Goal: Information Seeking & Learning: Learn about a topic

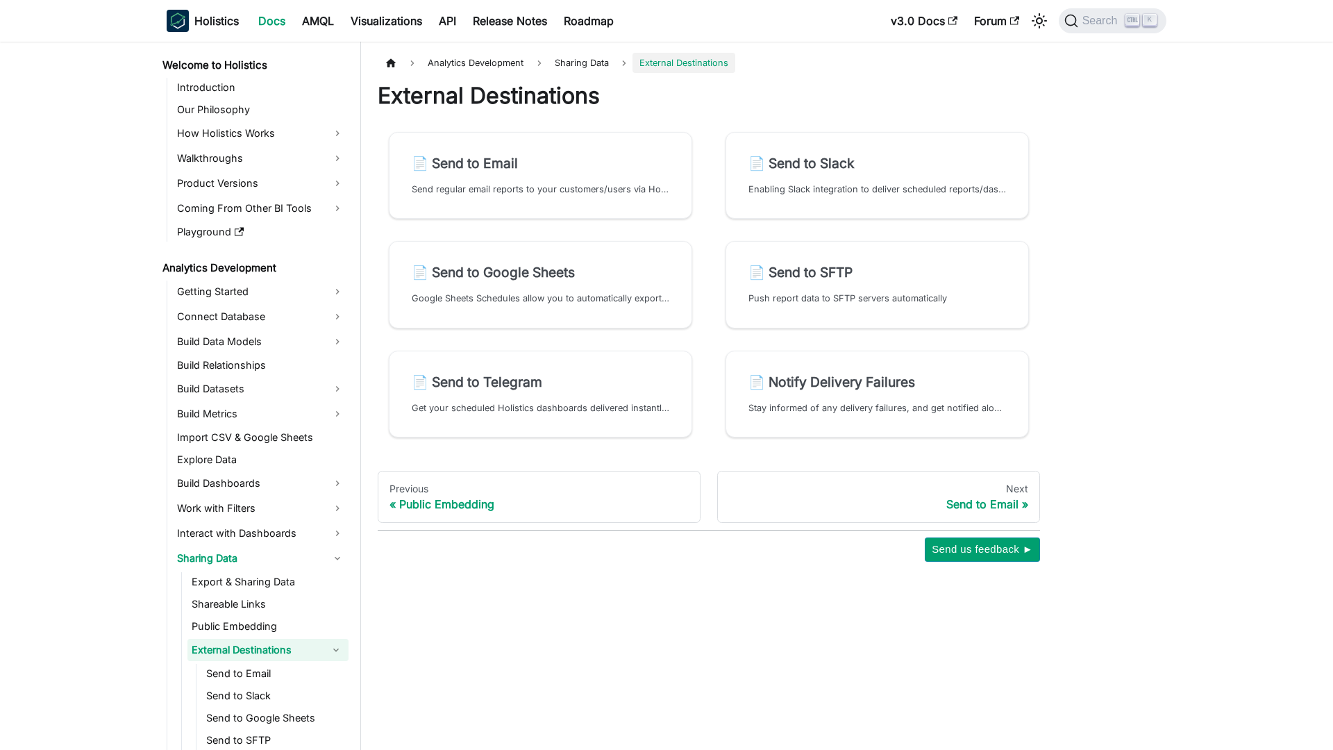
scroll to position [53, 0]
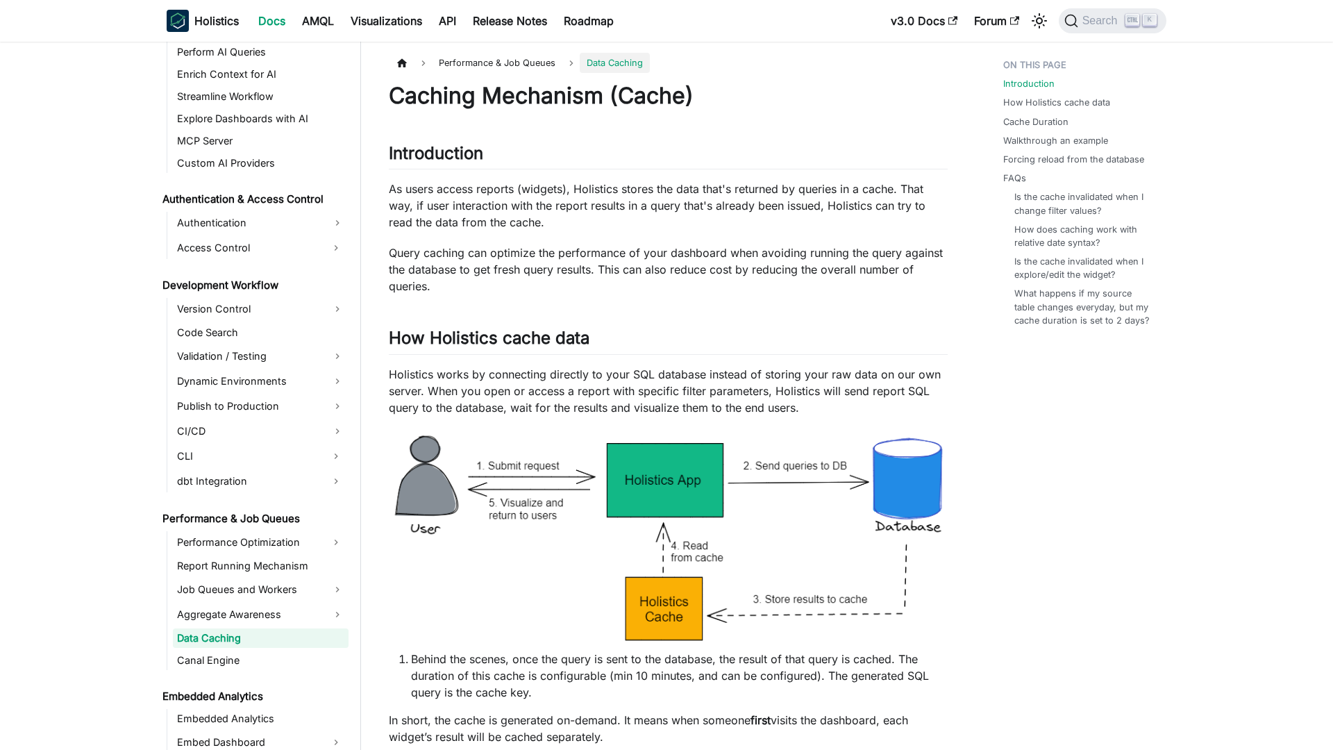
scroll to position [867, 0]
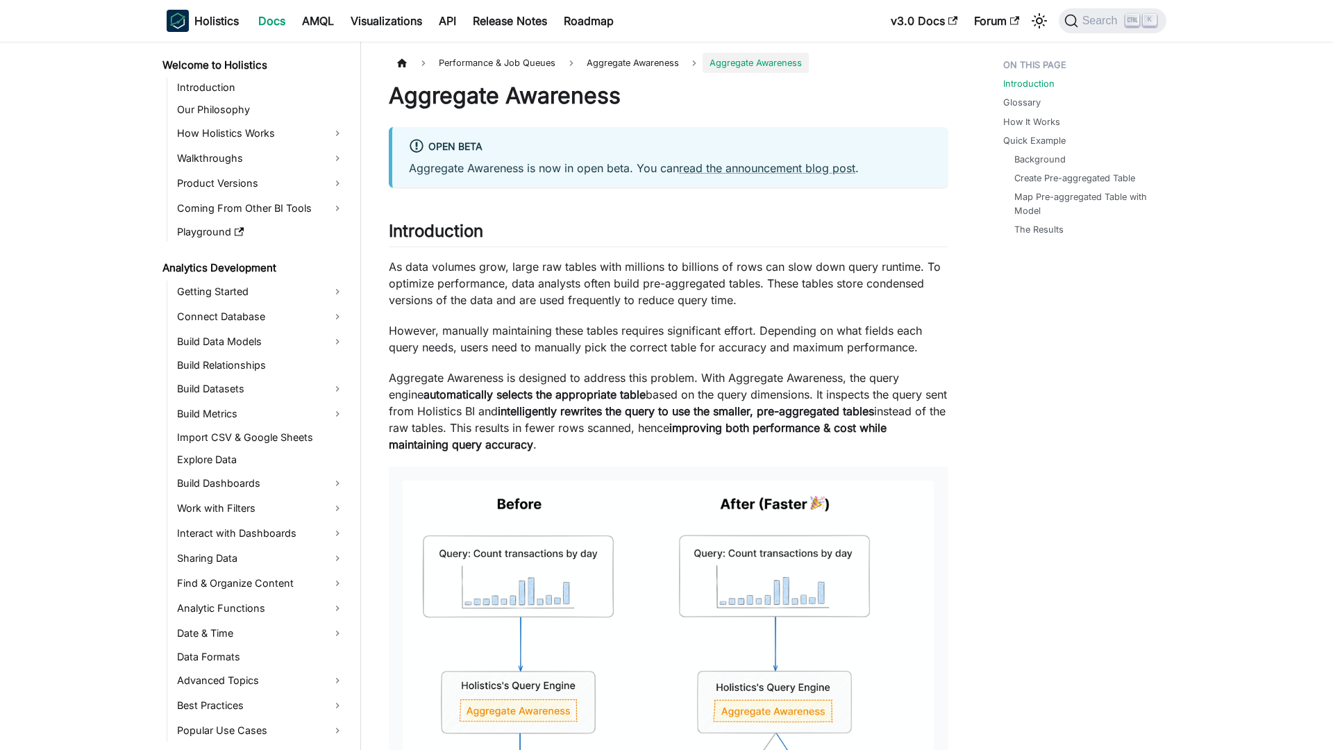
scroll to position [867, 0]
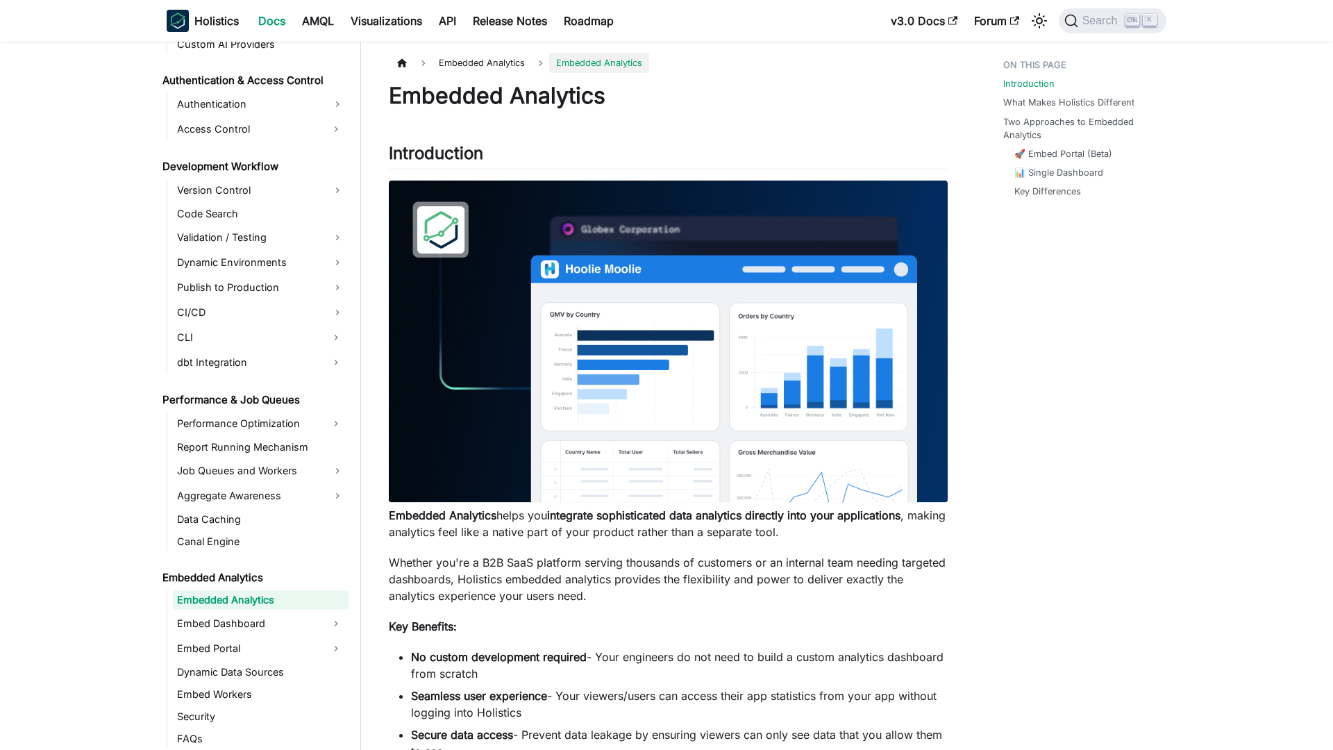
scroll to position [947, 0]
